Goal: Task Accomplishment & Management: Manage account settings

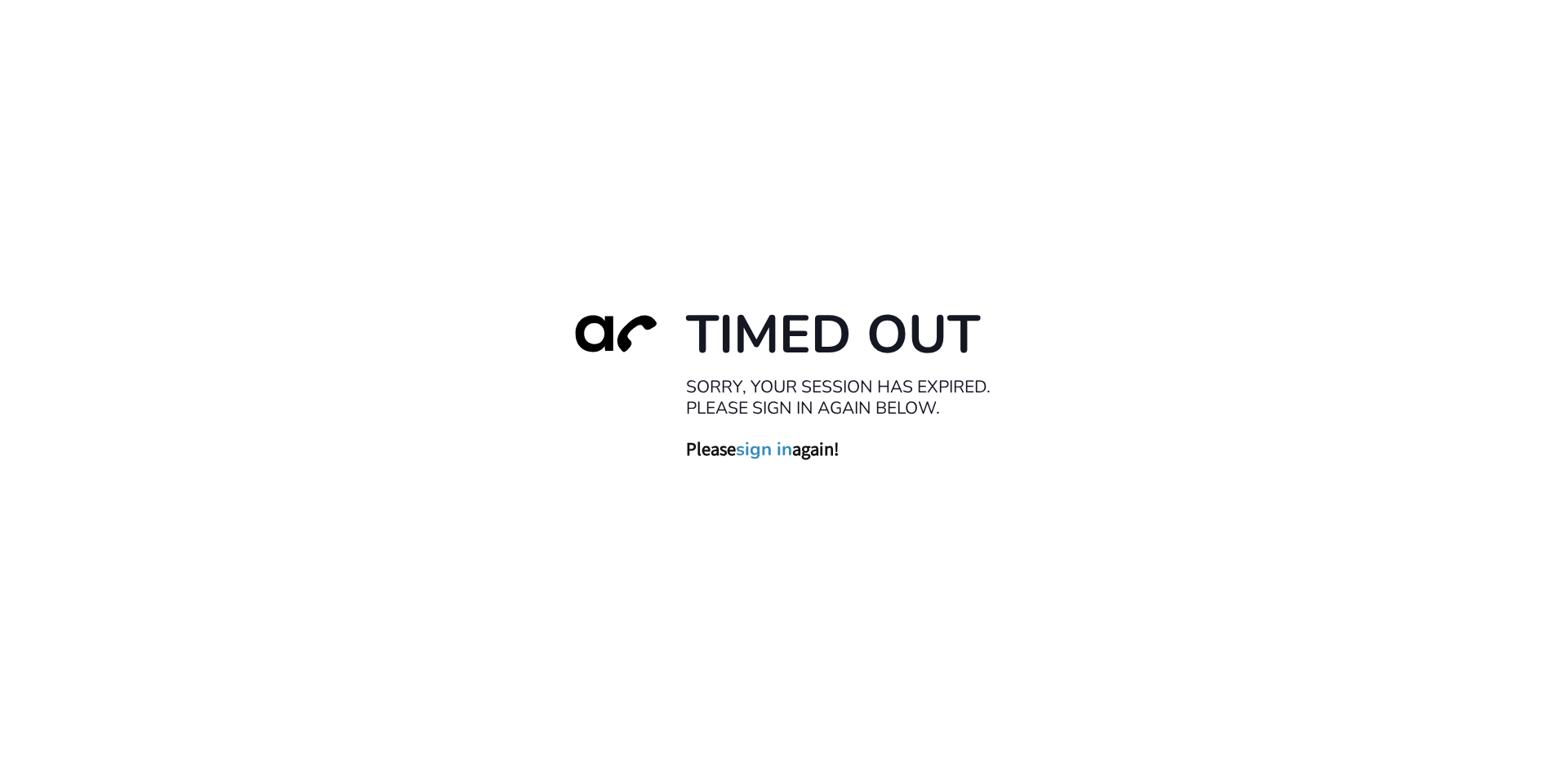
click at [778, 446] on link "sign in" at bounding box center [764, 448] width 56 height 23
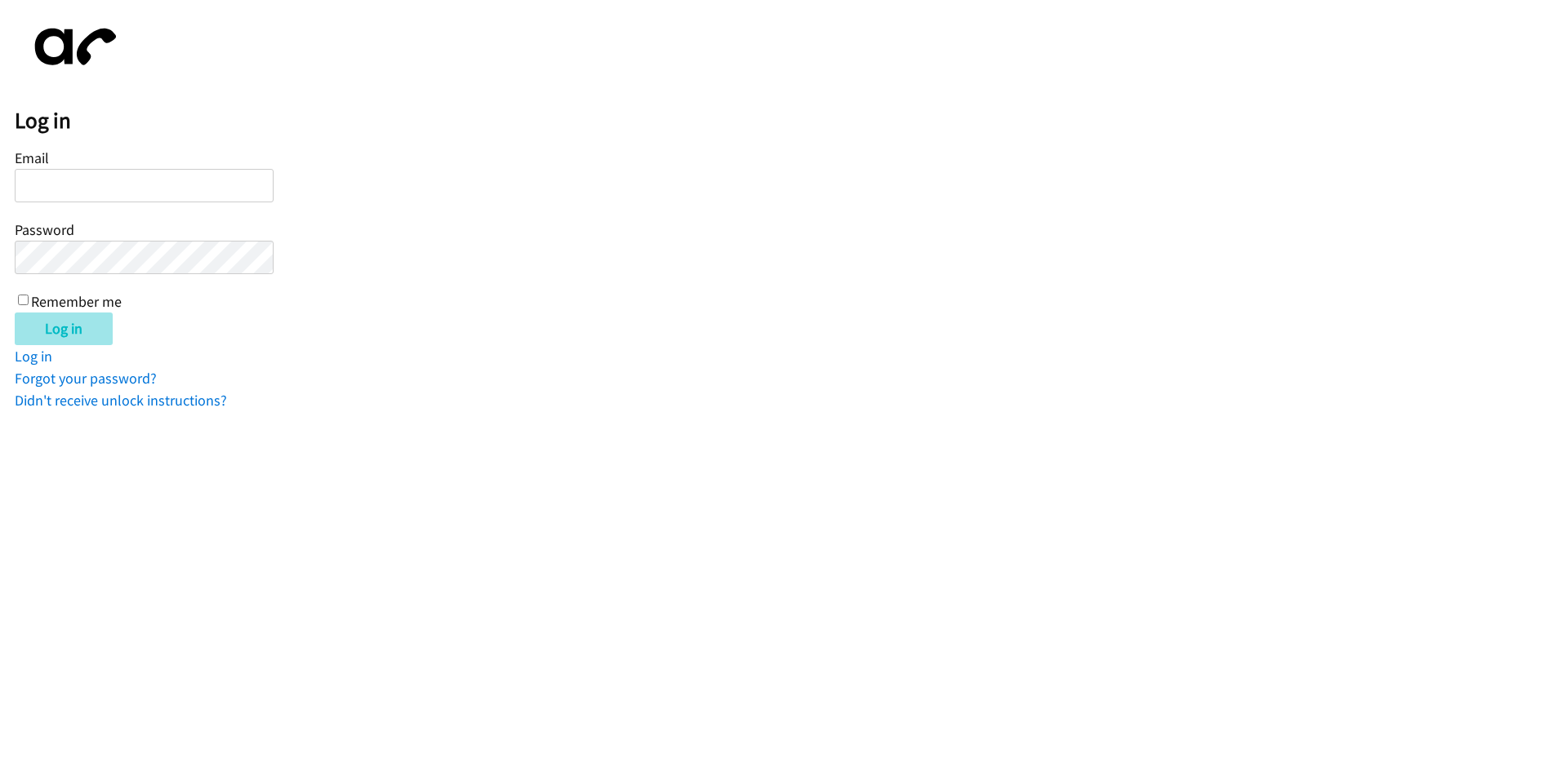
type input "[EMAIL_ADDRESS][DOMAIN_NAME]"
click at [75, 331] on input "Log in" at bounding box center [63, 329] width 98 height 33
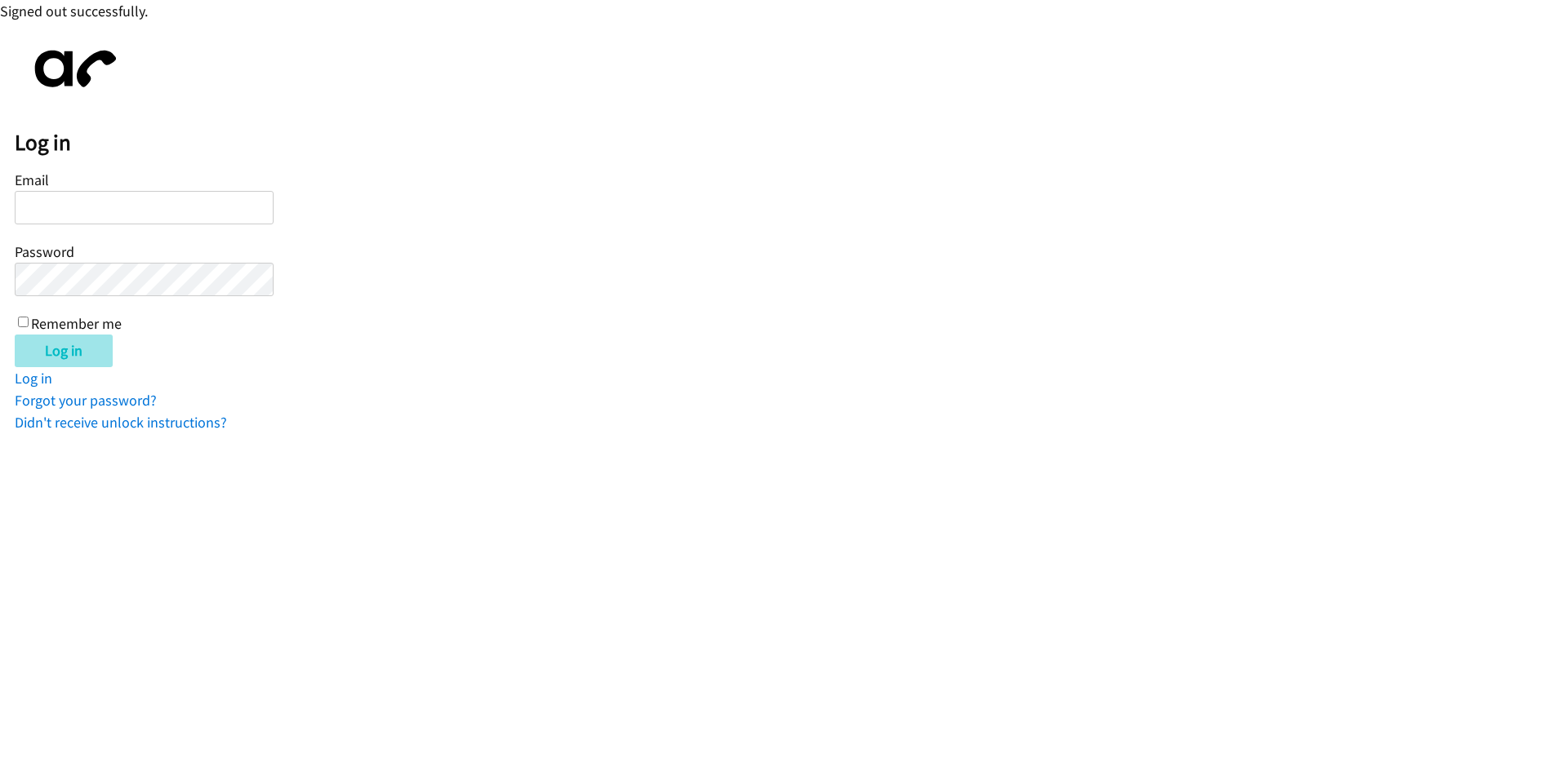
type input "[EMAIL_ADDRESS][DOMAIN_NAME]"
click at [63, 364] on input "Log in" at bounding box center [63, 351] width 98 height 33
